Goal: Obtain resource: Download file/media

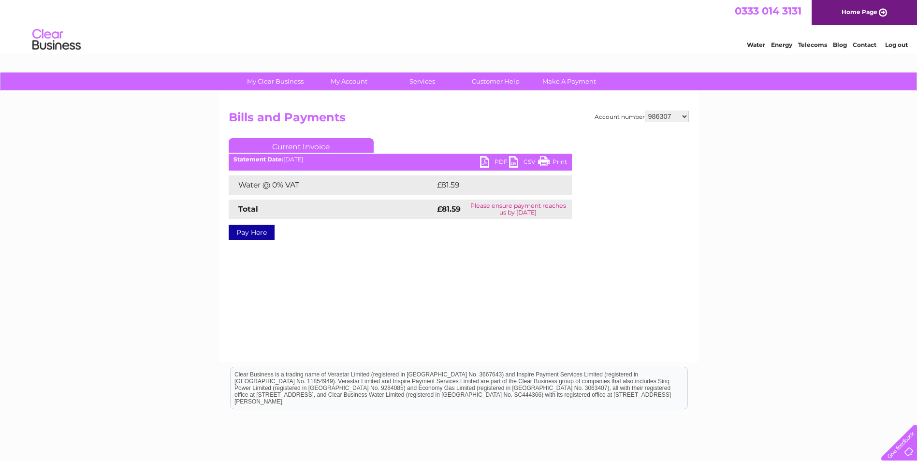
click at [684, 117] on select "942583 967945 986307 996075 1127855 1135018 1144492 1153825 3025594 30308917 30…" at bounding box center [667, 117] width 44 height 12
select select "996075"
click at [645, 111] on select "942583 967945 986307 996075 1127855 1135018 1144492 1153825 3025594 30308917 30…" at bounding box center [667, 117] width 44 height 12
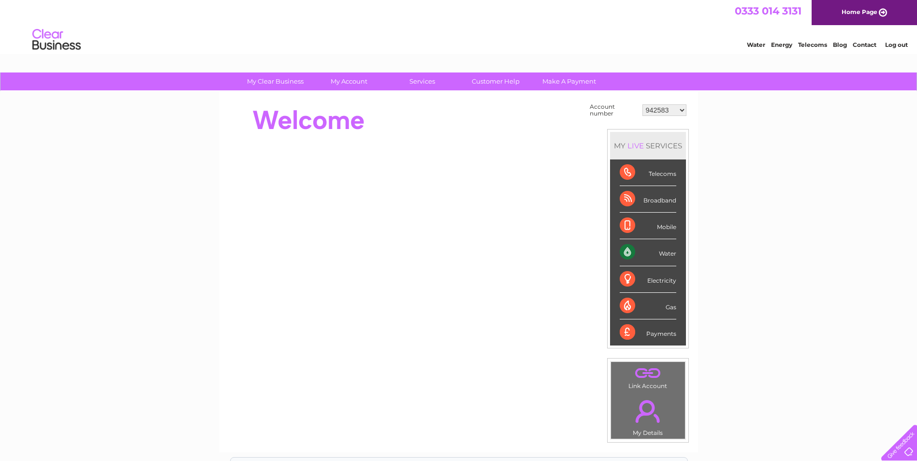
click at [682, 109] on select "942583 967945 986307 996075 1127855 1135018 1144492 1153825 3025594 30308917 30…" at bounding box center [664, 110] width 44 height 12
select select "996075"
click at [642, 104] on select "942583 967945 986307 996075 1127855 1135018 1144492 1153825 3025594 30308917 30…" at bounding box center [664, 110] width 44 height 12
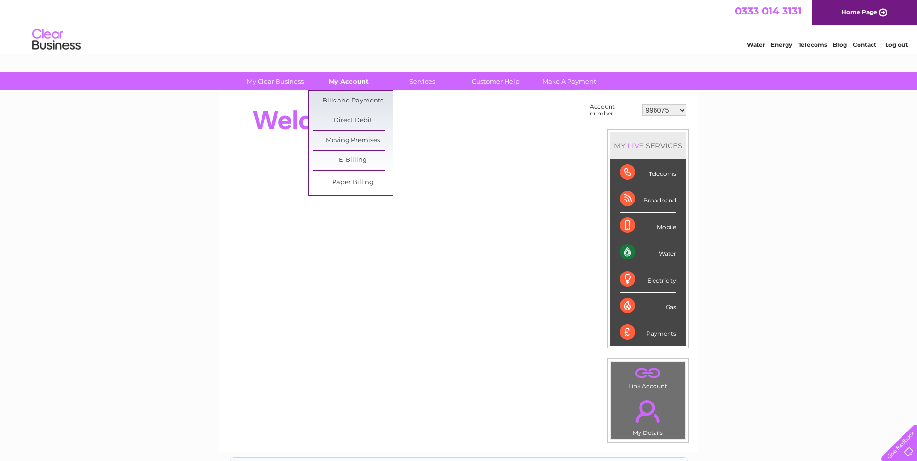
click at [374, 84] on link "My Account" at bounding box center [349, 82] width 80 height 18
click at [354, 98] on link "Bills and Payments" at bounding box center [353, 100] width 80 height 19
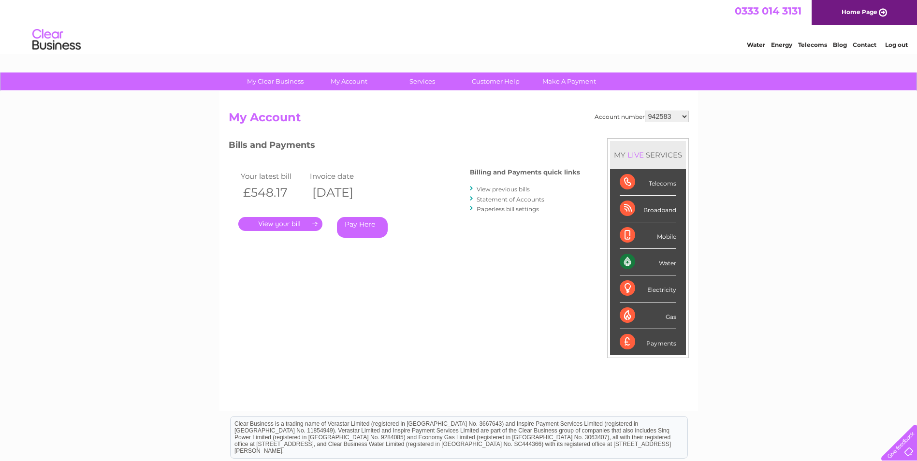
click at [685, 115] on select "942583 967945 986307 996075 1127855 1135018 1144492 1153825 3025594 30308917 30…" at bounding box center [667, 117] width 44 height 12
select select "996075"
click at [645, 111] on select "942583 967945 986307 996075 1127855 1135018 1144492 1153825 3025594 30308917 30…" at bounding box center [667, 117] width 44 height 12
click at [292, 222] on link "." at bounding box center [280, 224] width 84 height 14
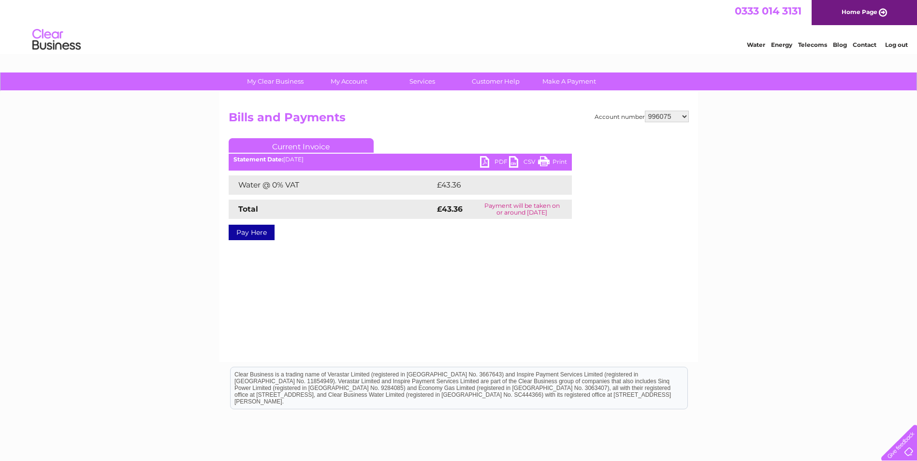
click at [495, 163] on link "PDF" at bounding box center [494, 163] width 29 height 14
click at [685, 116] on select "942583 967945 986307 996075 1127855 1135018 1144492 1153825 3025594 30308917 30…" at bounding box center [667, 117] width 44 height 12
select select "1127855"
click at [645, 111] on select "942583 967945 986307 996075 1127855 1135018 1144492 1153825 3025594 30308917 30…" at bounding box center [667, 117] width 44 height 12
click at [492, 161] on link "PDF" at bounding box center [494, 163] width 29 height 14
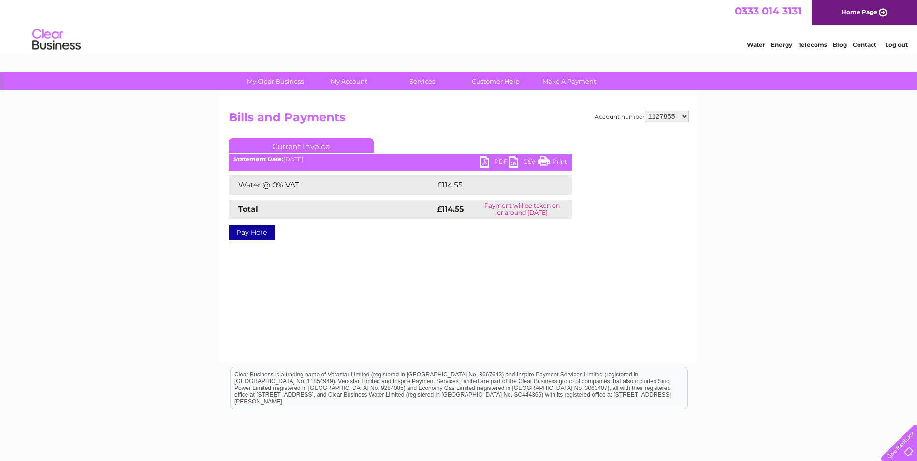
click at [687, 117] on select "942583 967945 986307 996075 1127855 1135018 1144492 1153825 3025594 30308917 30…" at bounding box center [667, 117] width 44 height 12
select select "1135018"
click at [645, 111] on select "942583 967945 986307 996075 1127855 1135018 1144492 1153825 3025594 30308917 30…" at bounding box center [667, 117] width 44 height 12
click at [496, 160] on link "PDF" at bounding box center [494, 163] width 29 height 14
click at [686, 117] on select "942583 967945 986307 996075 1127855 1135018 1144492 1153825 3025594 30308917 30…" at bounding box center [667, 117] width 44 height 12
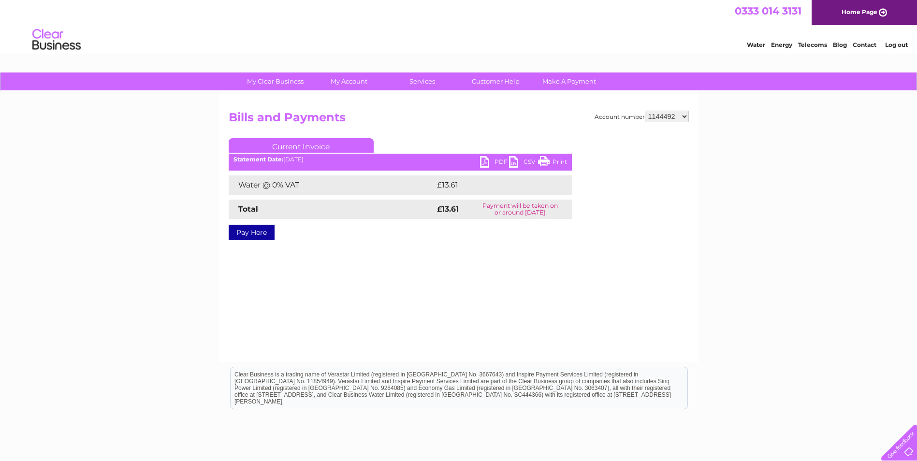
click at [645, 111] on select "942583 967945 986307 996075 1127855 1135018 1144492 1153825 3025594 30308917 30…" at bounding box center [667, 117] width 44 height 12
click at [495, 159] on link "PDF" at bounding box center [494, 163] width 29 height 14
click at [685, 113] on select "942583 967945 986307 996075 1127855 1135018 1144492 1153825 3025594 30308917 30…" at bounding box center [667, 117] width 44 height 12
click at [645, 111] on select "942583 967945 986307 996075 1127855 1135018 1144492 1153825 3025594 30308917 30…" at bounding box center [667, 117] width 44 height 12
click at [490, 161] on link "PDF" at bounding box center [494, 163] width 29 height 14
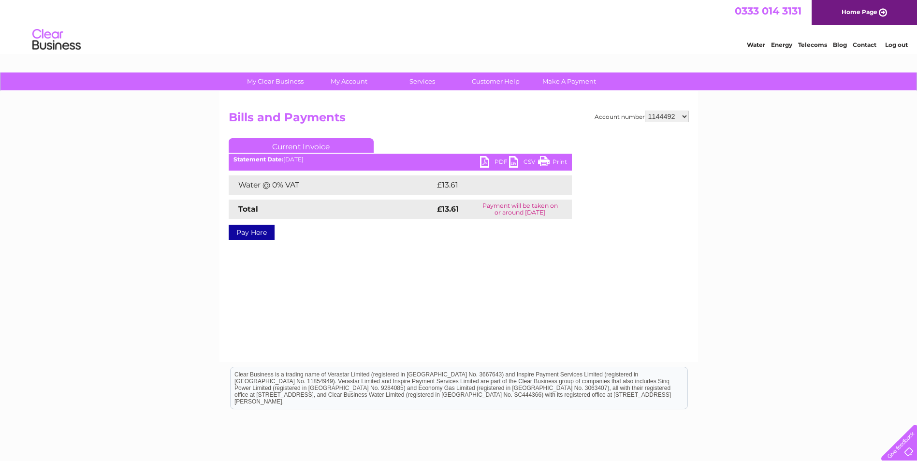
click at [686, 116] on select "942583 967945 986307 996075 1127855 1135018 1144492 1153825 3025594 30308917 30…" at bounding box center [667, 117] width 44 height 12
select select "1153825"
click at [645, 111] on select "942583 967945 986307 996075 1127855 1135018 1144492 1153825 3025594 30308917 30…" at bounding box center [667, 117] width 44 height 12
click at [501, 161] on link "PDF" at bounding box center [494, 163] width 29 height 14
click at [685, 116] on select "942583 967945 986307 996075 1127855 1135018 1144492 1153825 3025594 30308917 30…" at bounding box center [667, 117] width 44 height 12
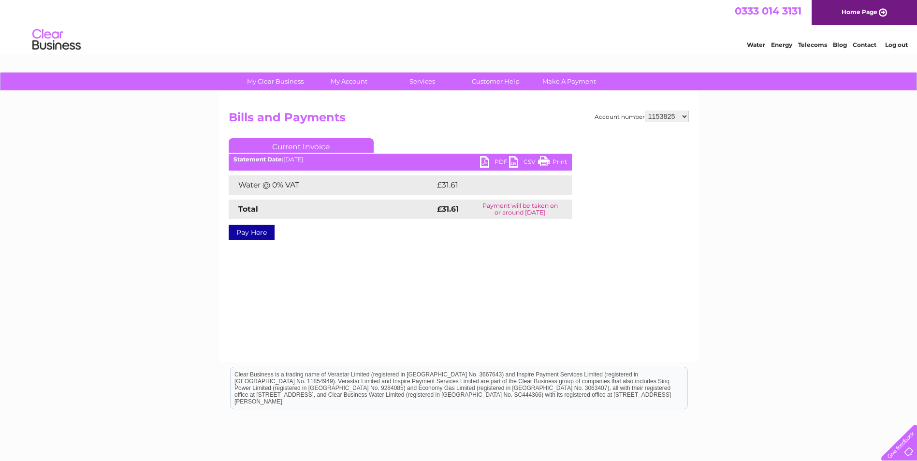
select select "3025594"
click at [645, 111] on select "942583 967945 986307 996075 1127855 1135018 1144492 1153825 3025594 30308917 30…" at bounding box center [667, 117] width 44 height 12
click at [495, 158] on link "PDF" at bounding box center [494, 163] width 29 height 14
click at [687, 116] on select "942583 967945 986307 996075 1127855 1135018 1144492 1153825 3025594 30308917 30…" at bounding box center [667, 117] width 44 height 12
select select "1144492"
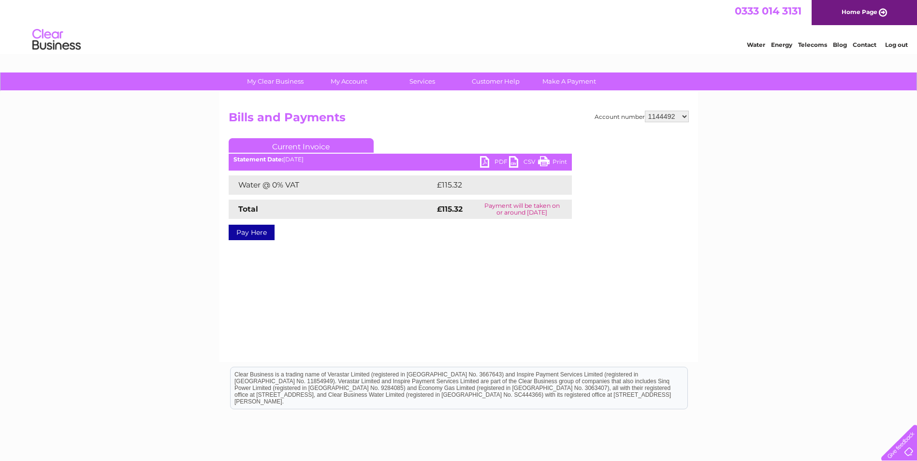
click at [645, 111] on select "942583 967945 986307 996075 1127855 1135018 1144492 1153825 3025594 30308917 30…" at bounding box center [667, 117] width 44 height 12
click at [493, 160] on link "PDF" at bounding box center [494, 163] width 29 height 14
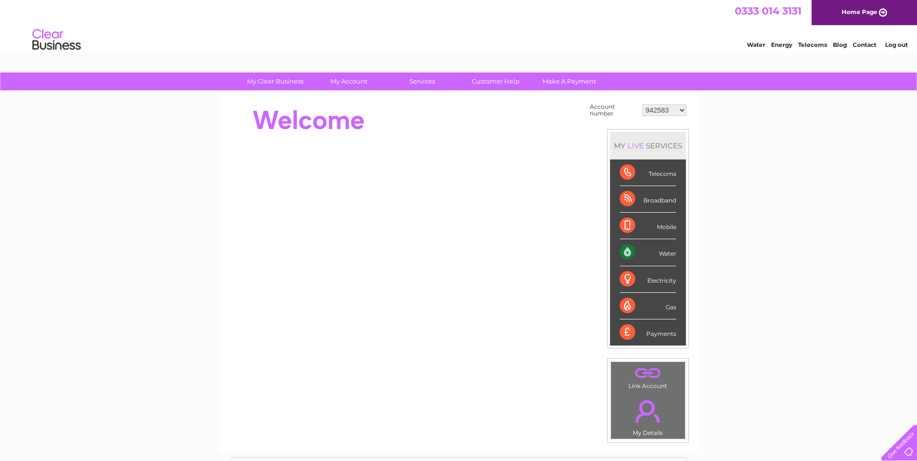
click at [681, 110] on select "942583 967945 986307 996075 1127855 1135018 1144492 1153825 3025594 30308917 30…" at bounding box center [664, 110] width 44 height 12
select select "30308917"
click at [642, 104] on select "942583 967945 986307 996075 1127855 1135018 1144492 1153825 3025594 30308917 30…" at bounding box center [664, 110] width 44 height 12
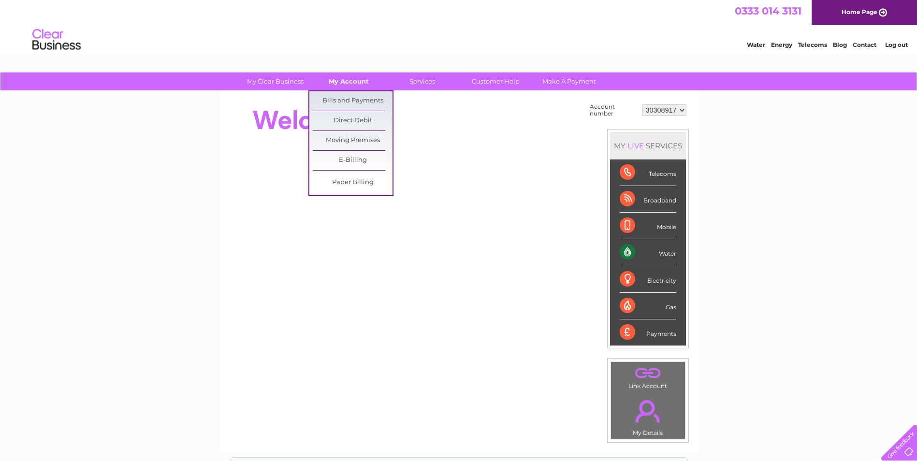
click at [354, 77] on link "My Account" at bounding box center [349, 82] width 80 height 18
click at [357, 100] on link "Bills and Payments" at bounding box center [353, 100] width 80 height 19
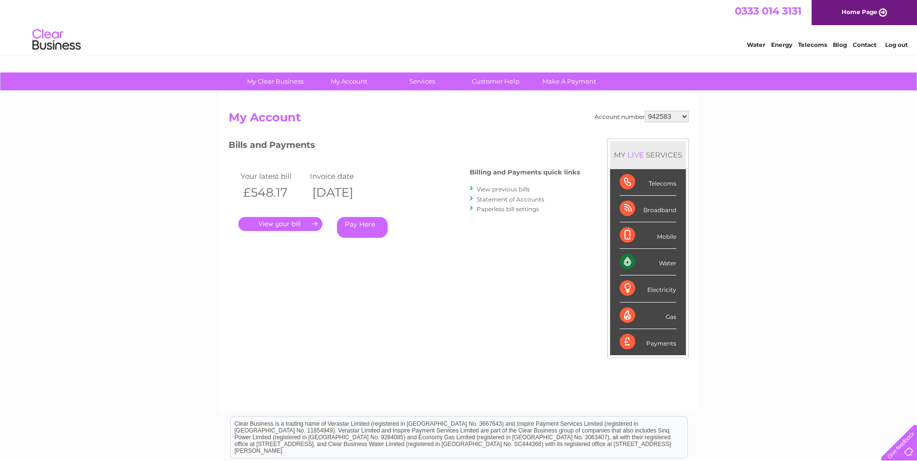
click at [685, 117] on select "942583 967945 986307 996075 1127855 1135018 1144492 1153825 3025594 30308917 30…" at bounding box center [667, 117] width 44 height 12
select select "30308917"
click at [645, 111] on select "942583 967945 986307 996075 1127855 1135018 1144492 1153825 3025594 30308917 30…" at bounding box center [667, 117] width 44 height 12
click at [290, 220] on link "." at bounding box center [280, 224] width 84 height 14
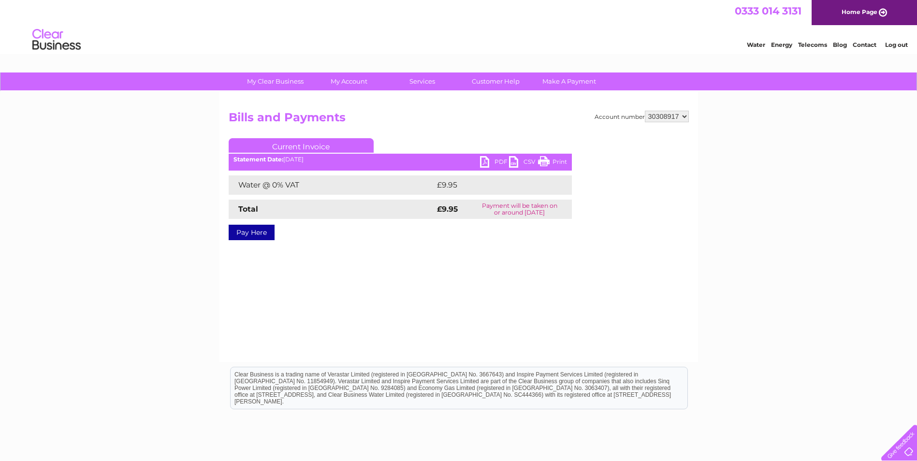
click at [498, 161] on link "PDF" at bounding box center [494, 163] width 29 height 14
click at [683, 118] on select "942583 967945 986307 996075 1127855 1135018 1144492 1153825 3025594 30308917 30…" at bounding box center [667, 117] width 44 height 12
select select "30322203"
click at [645, 111] on select "942583 967945 986307 996075 1127855 1135018 1144492 1153825 3025594 30308917 30…" at bounding box center [667, 117] width 44 height 12
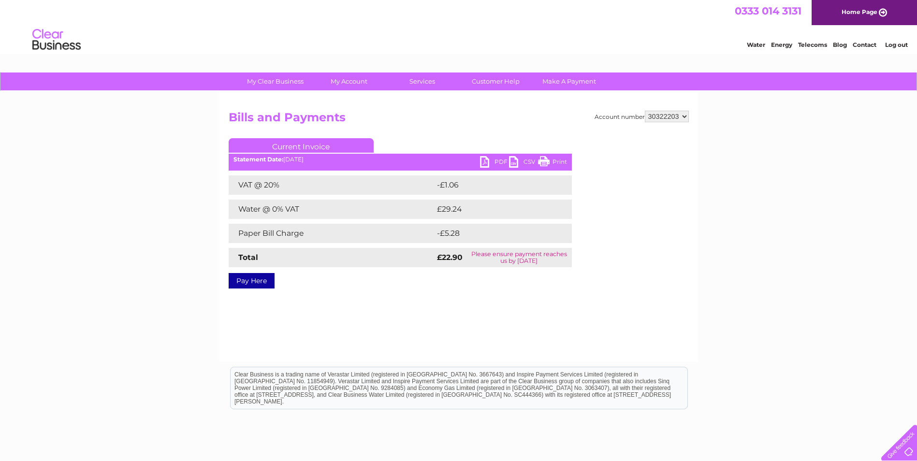
click at [483, 160] on link "PDF" at bounding box center [494, 163] width 29 height 14
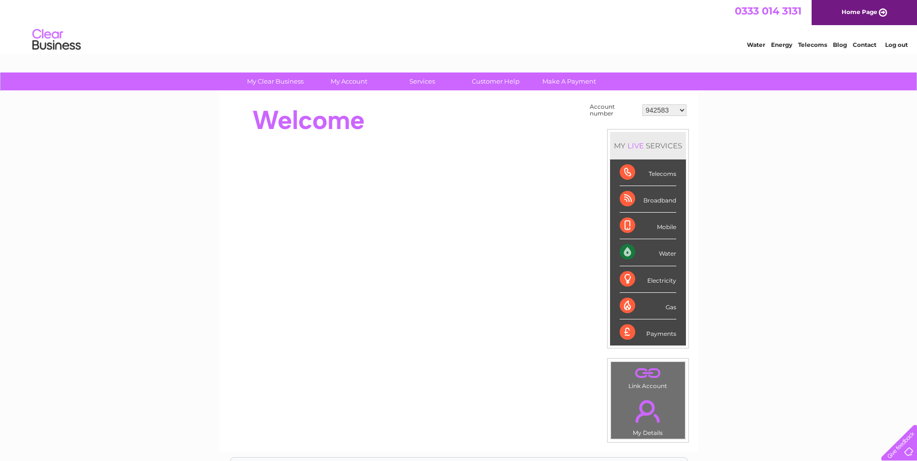
click at [683, 110] on select "942583 967945 986307 996075 1127855 1135018 1144492 1153825 3025594 30308917 30…" at bounding box center [664, 110] width 44 height 12
select select "30323271"
click at [642, 104] on select "942583 967945 986307 996075 1127855 1135018 1144492 1153825 3025594 30308917 30…" at bounding box center [664, 110] width 44 height 12
click at [681, 110] on select "942583 967945 986307 996075 1127855 1135018 1144492 1153825 3025594 30308917 30…" at bounding box center [664, 110] width 44 height 12
click at [642, 104] on select "942583 967945 986307 996075 1127855 1135018 1144492 1153825 3025594 30308917 30…" at bounding box center [664, 110] width 44 height 12
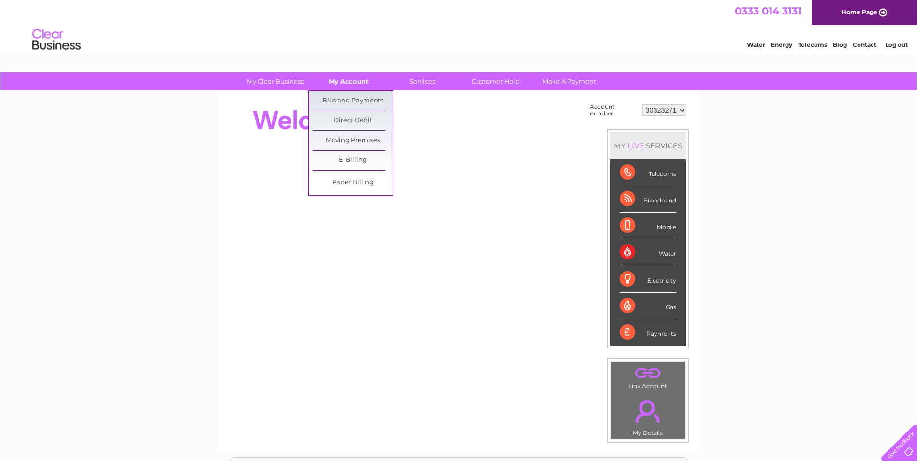
click at [344, 80] on link "My Account" at bounding box center [349, 82] width 80 height 18
click at [359, 97] on link "Bills and Payments" at bounding box center [353, 100] width 80 height 19
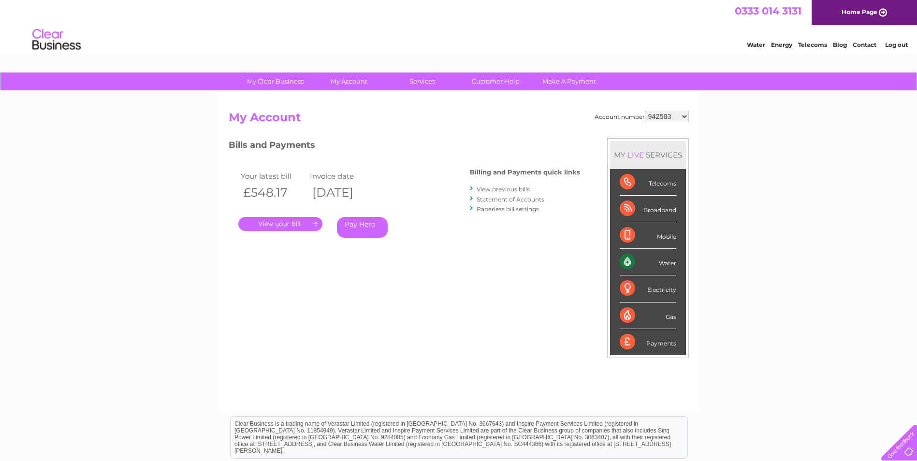
click at [685, 116] on select "942583 967945 986307 996075 1127855 1135018 1144492 1153825 3025594 30308917 30…" at bounding box center [667, 117] width 44 height 12
select select "30323271"
click at [645, 111] on select "942583 967945 986307 996075 1127855 1135018 1144492 1153825 3025594 30308917 30…" at bounding box center [667, 117] width 44 height 12
